Goal: Navigation & Orientation: Find specific page/section

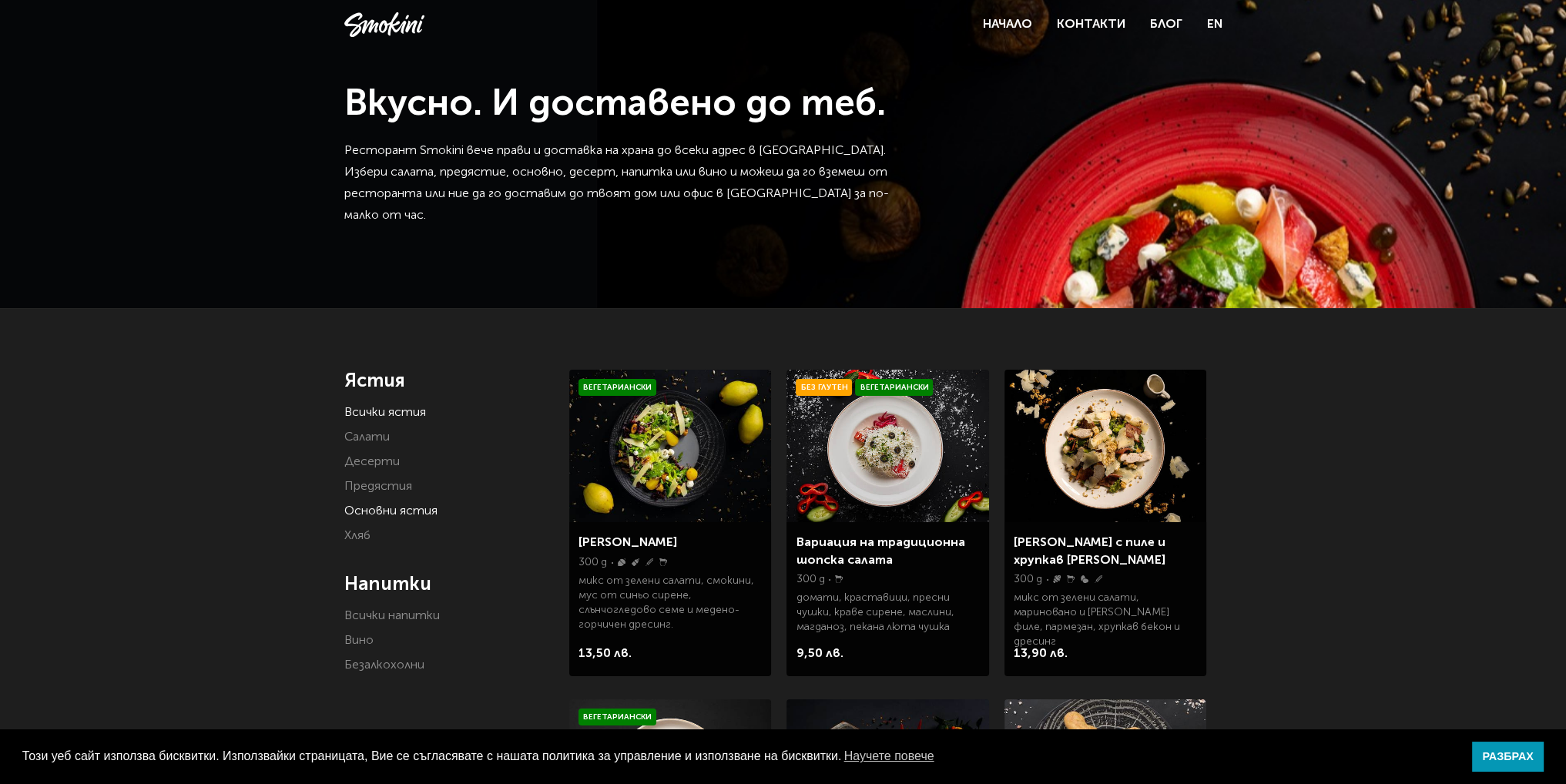
click at [383, 518] on link "Основни ястия" at bounding box center [391, 511] width 94 height 13
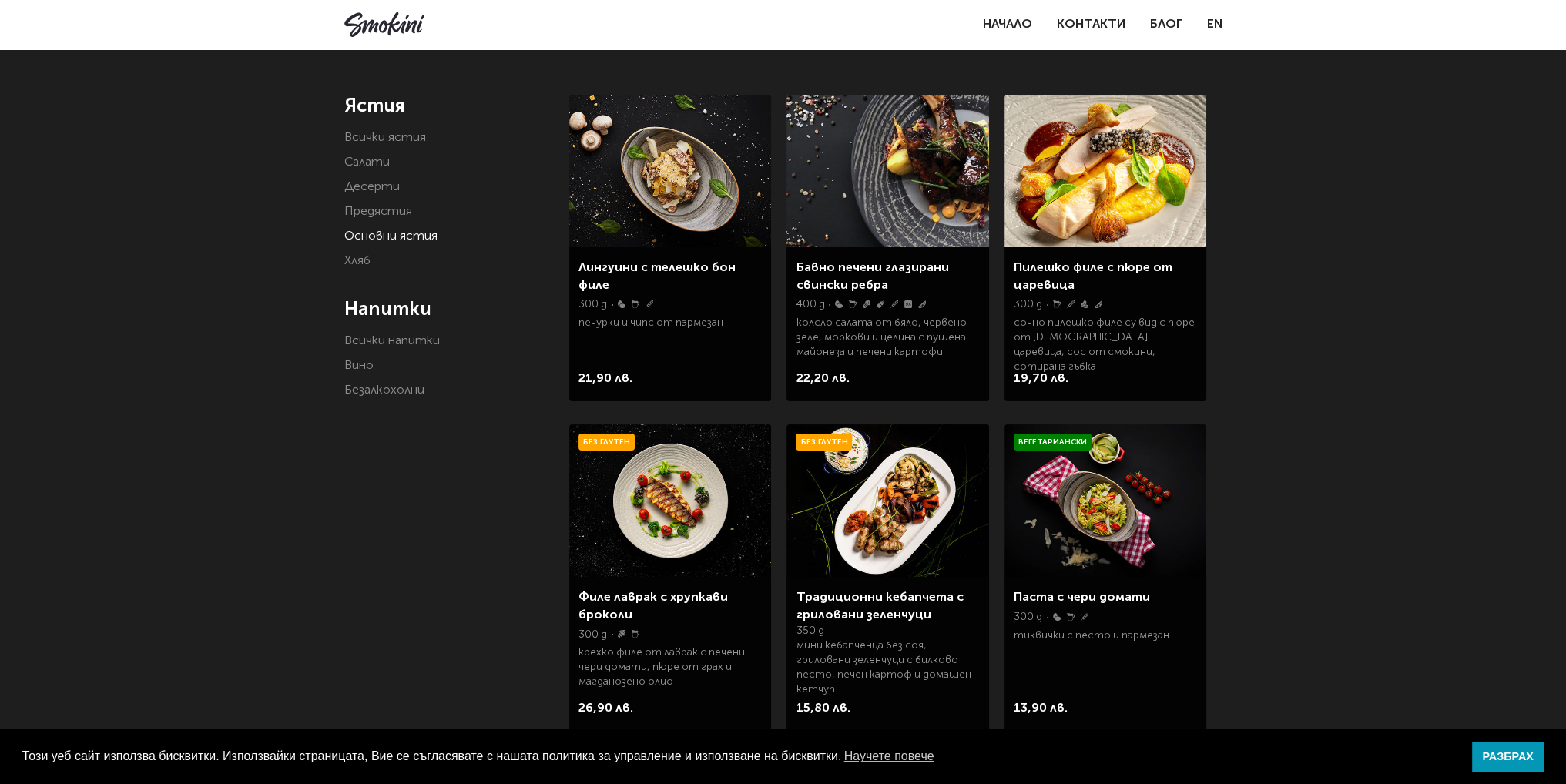
scroll to position [231, 0]
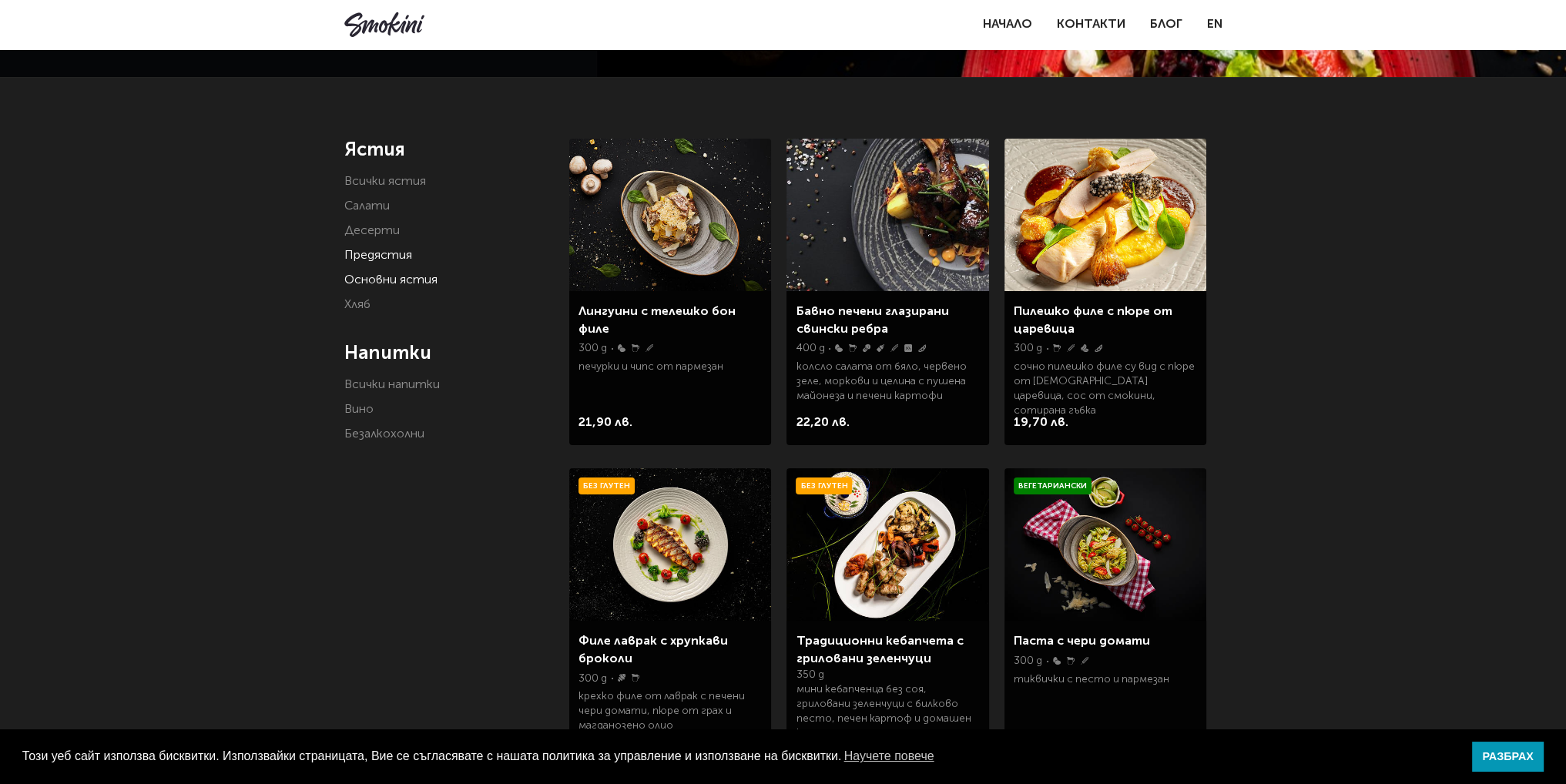
click at [385, 259] on link "Предястия" at bounding box center [378, 256] width 68 height 13
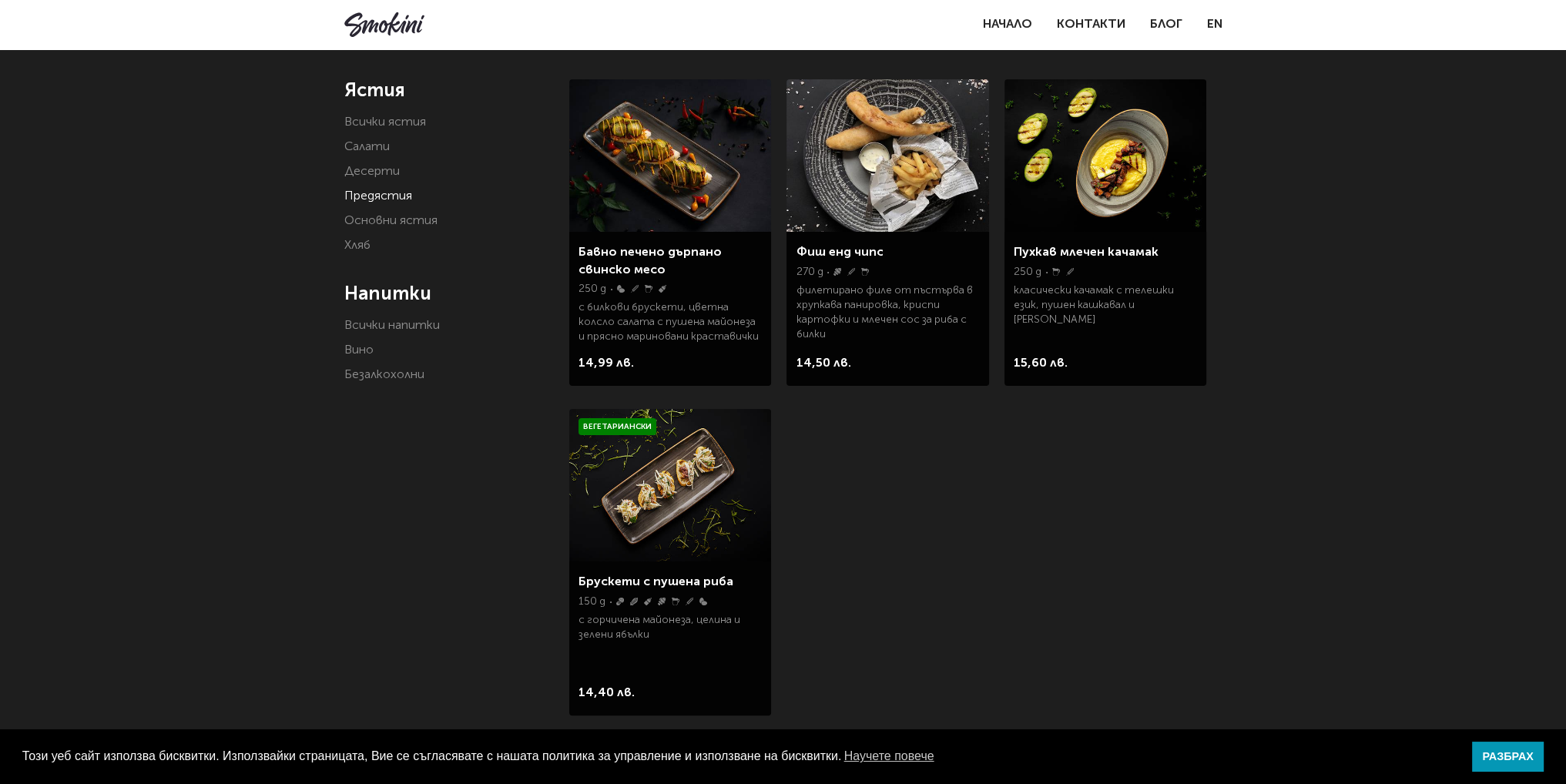
scroll to position [308, 0]
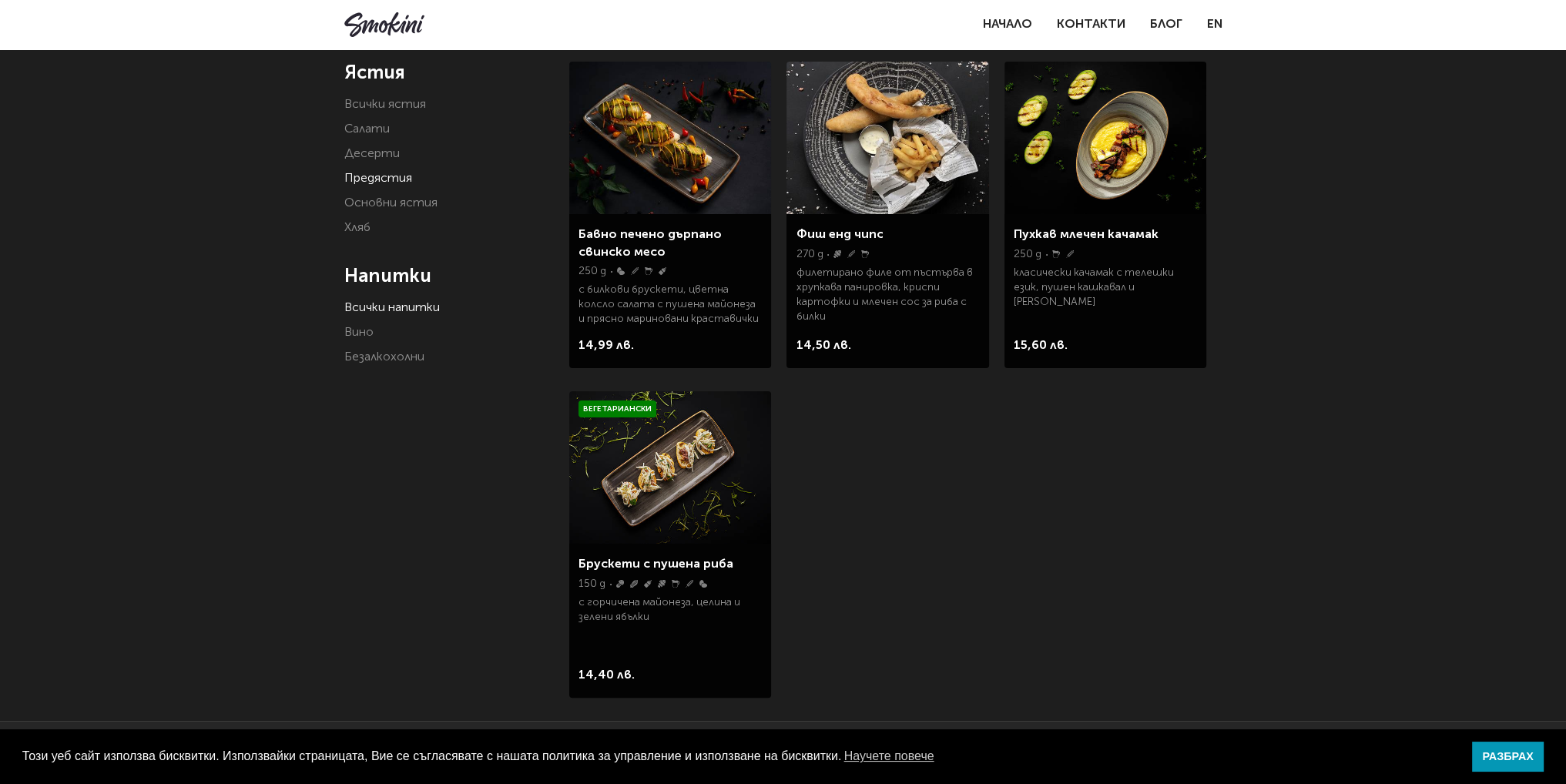
click at [366, 305] on link "Всички напитки" at bounding box center [392, 308] width 96 height 13
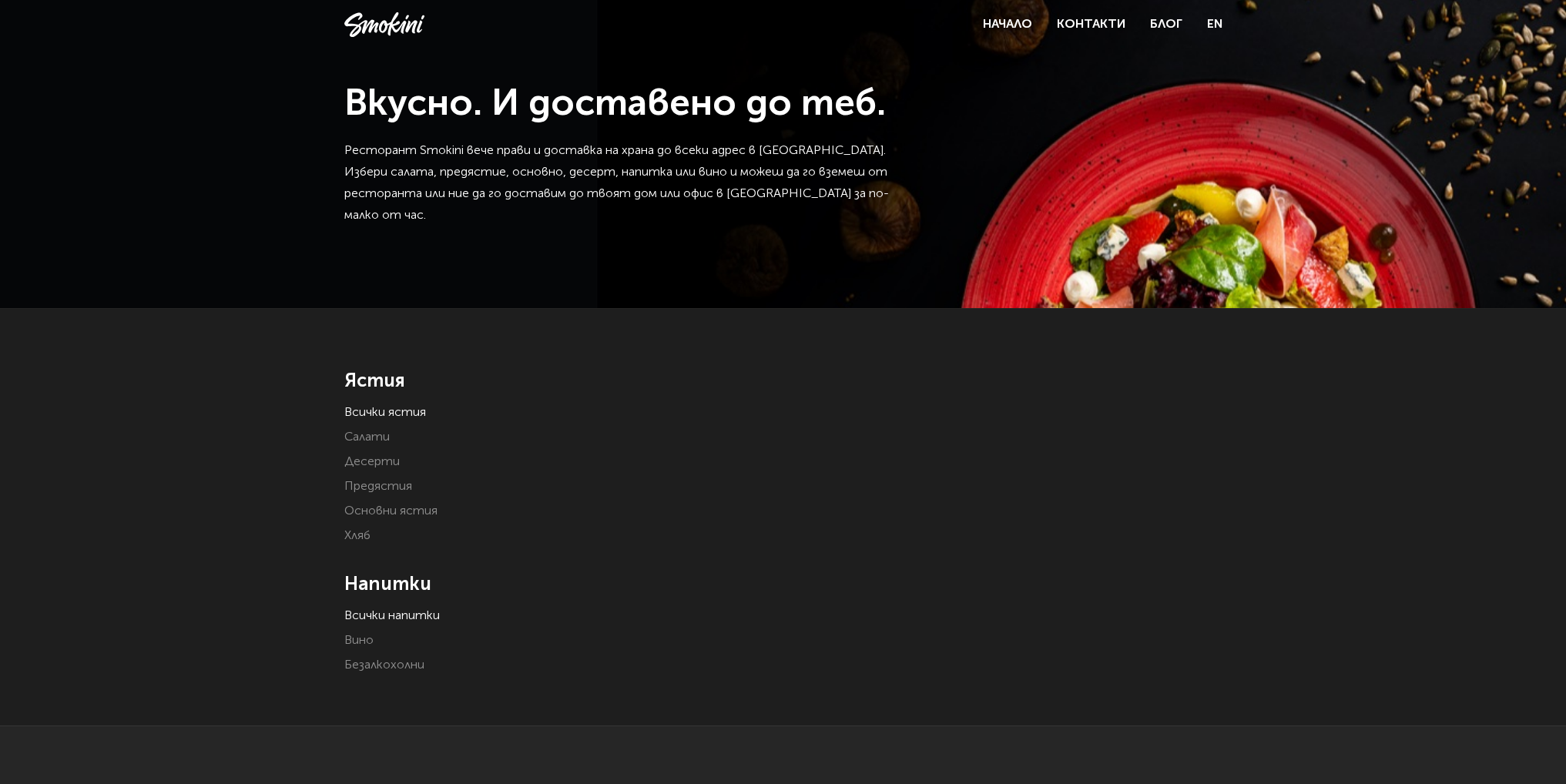
click at [403, 412] on link "Всички ястия" at bounding box center [385, 413] width 82 height 13
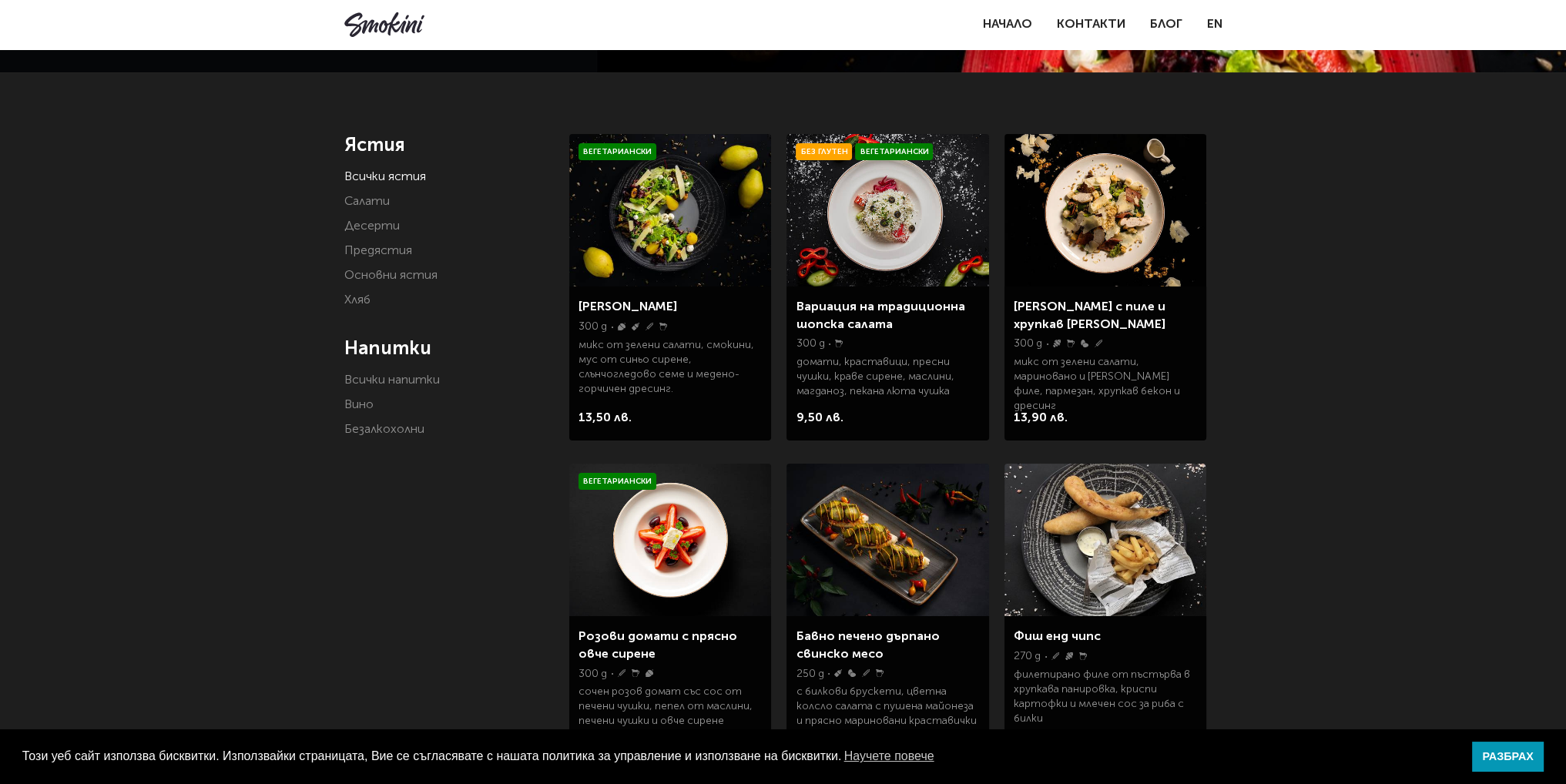
scroll to position [231, 0]
